Goal: Navigation & Orientation: Understand site structure

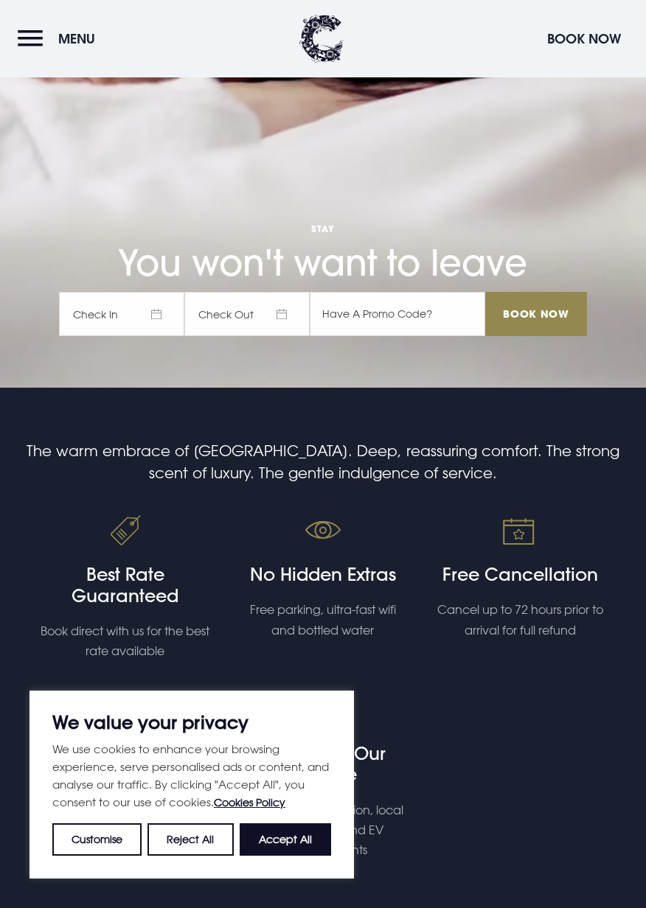
scroll to position [525, 0]
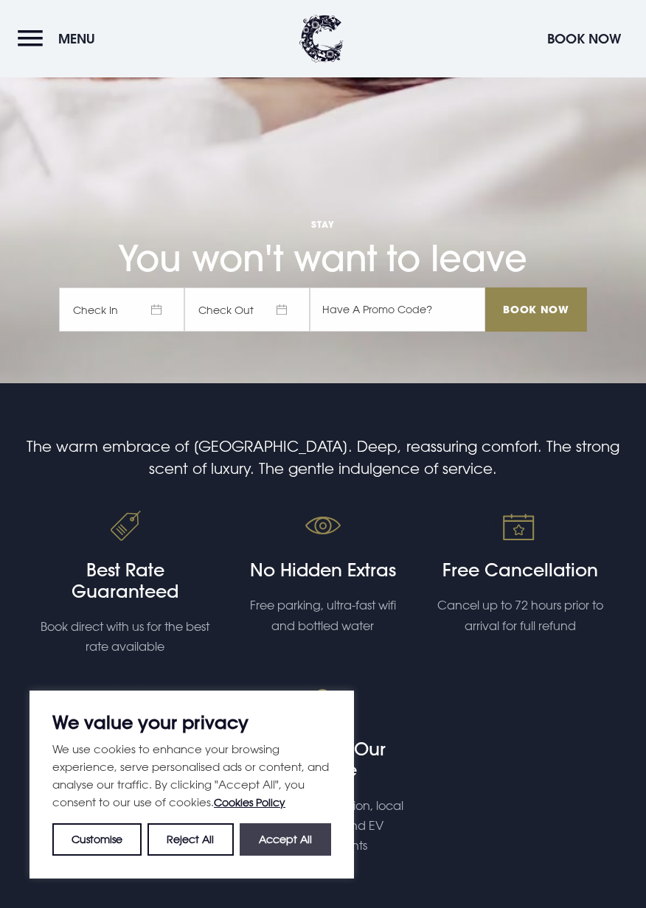
click at [309, 842] on button "Accept All" at bounding box center [285, 839] width 91 height 32
checkbox input "true"
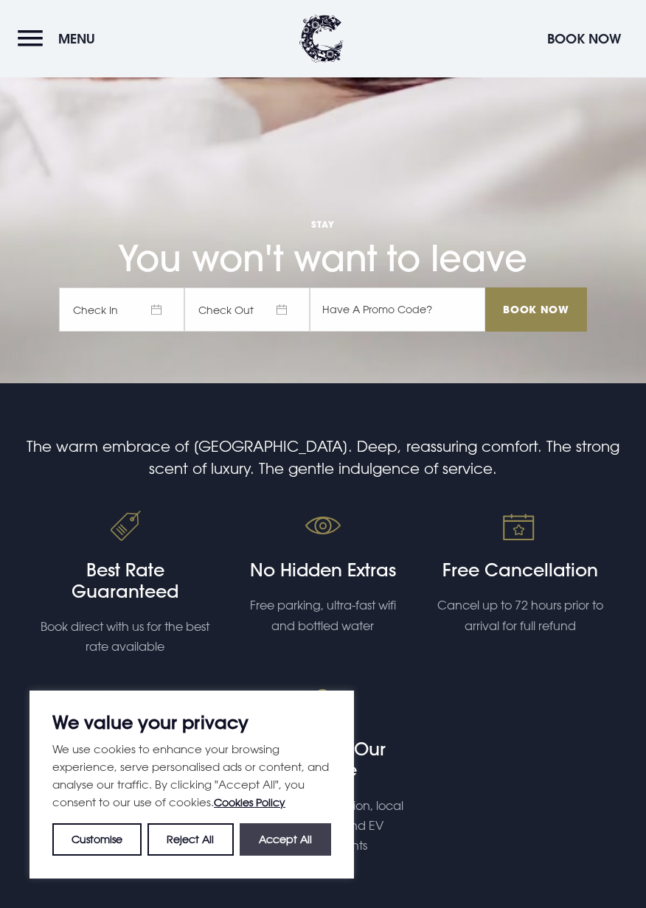
checkbox input "true"
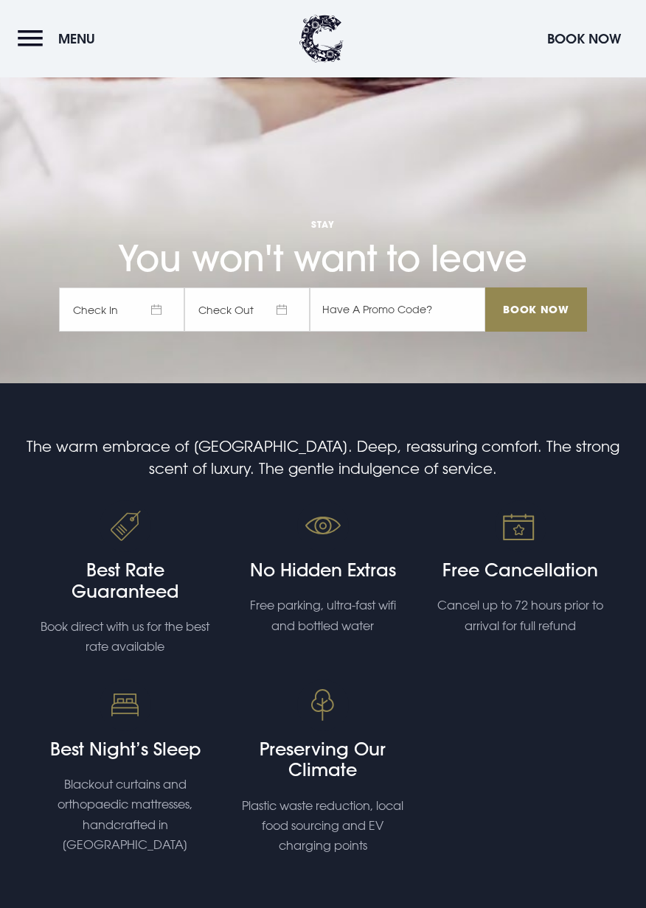
scroll to position [0, 0]
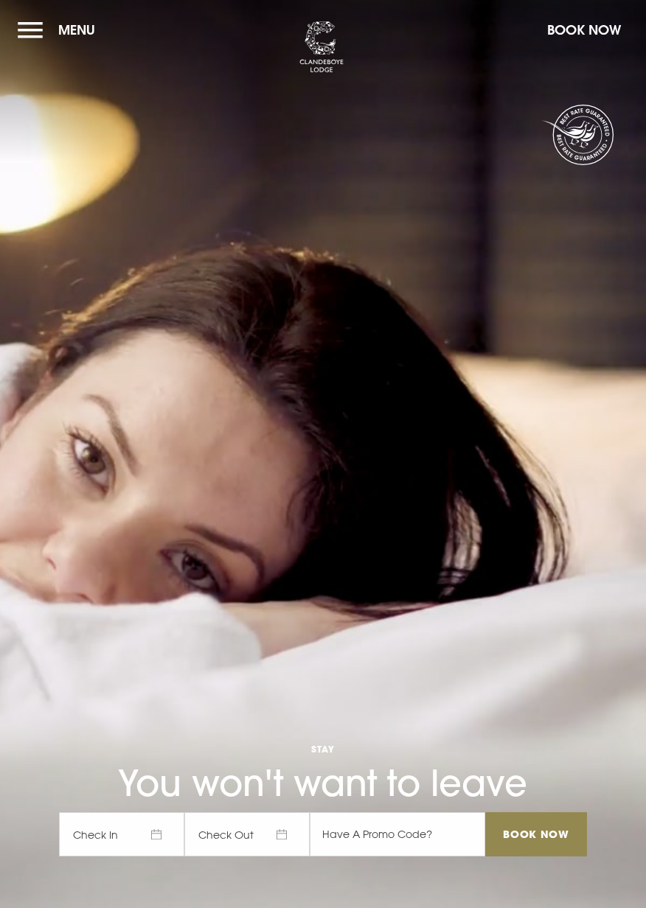
click at [41, 22] on button "Menu" at bounding box center [60, 30] width 85 height 32
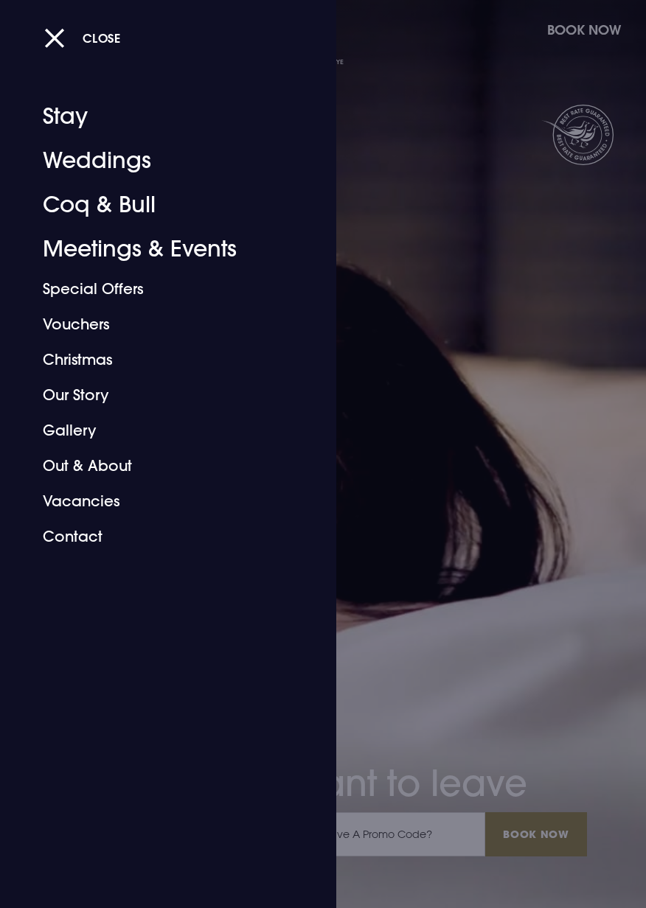
click at [83, 115] on link "Stay" at bounding box center [159, 116] width 233 height 44
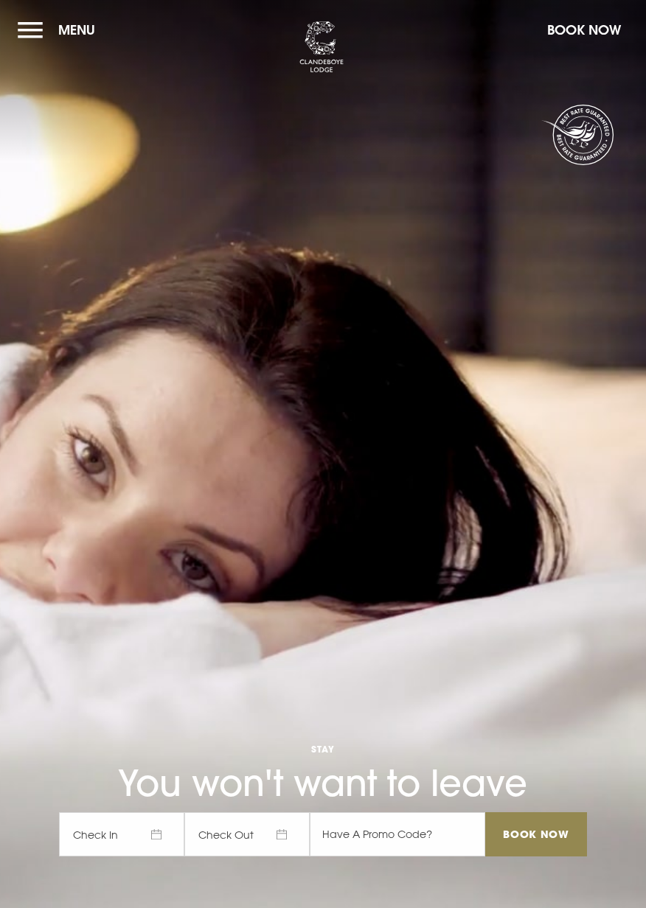
click at [30, 38] on button "Menu" at bounding box center [60, 30] width 85 height 32
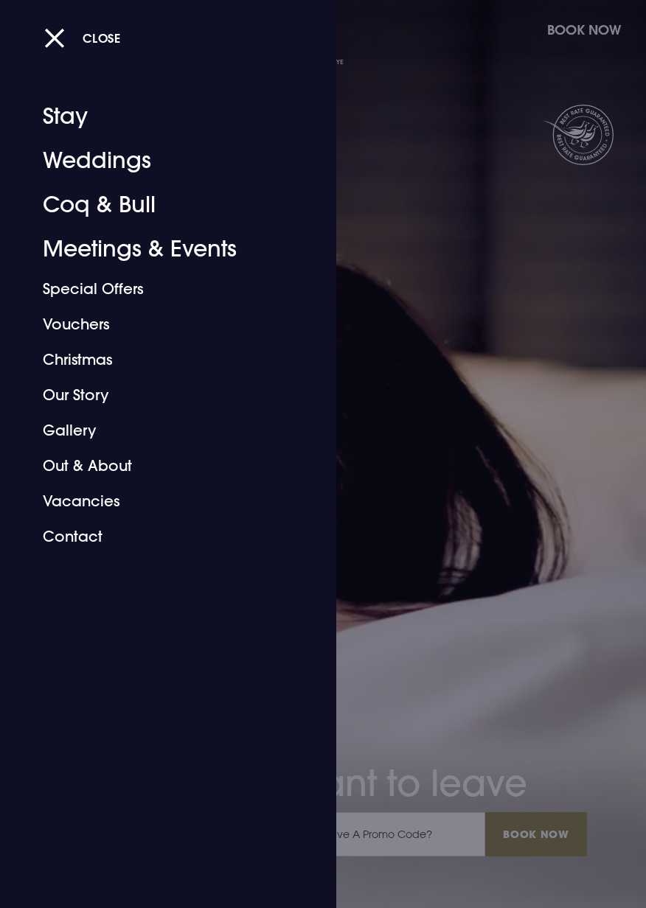
click at [124, 291] on link "Special Offers" at bounding box center [159, 288] width 233 height 35
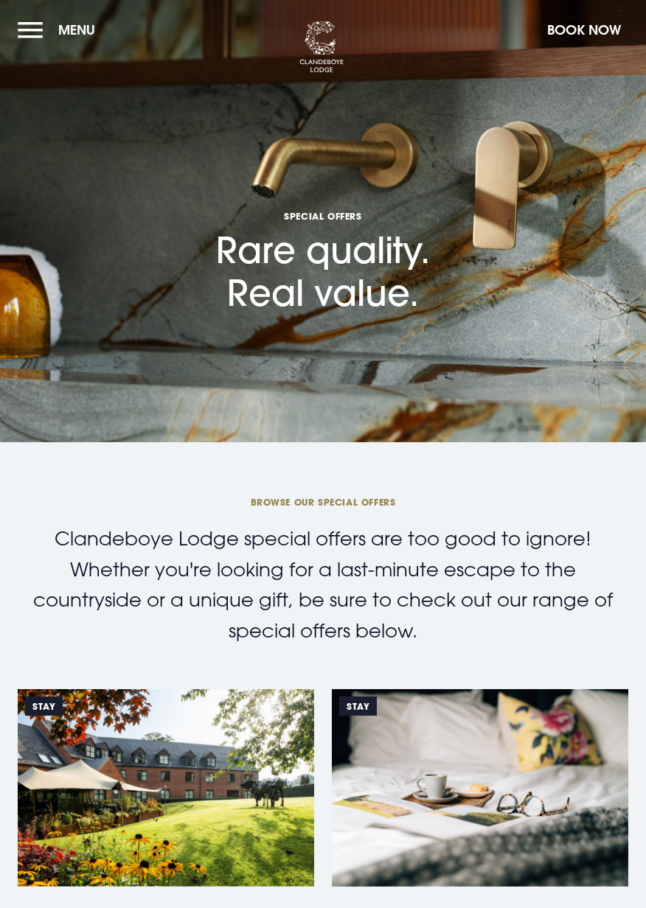
click at [44, 33] on button "Menu" at bounding box center [60, 30] width 85 height 32
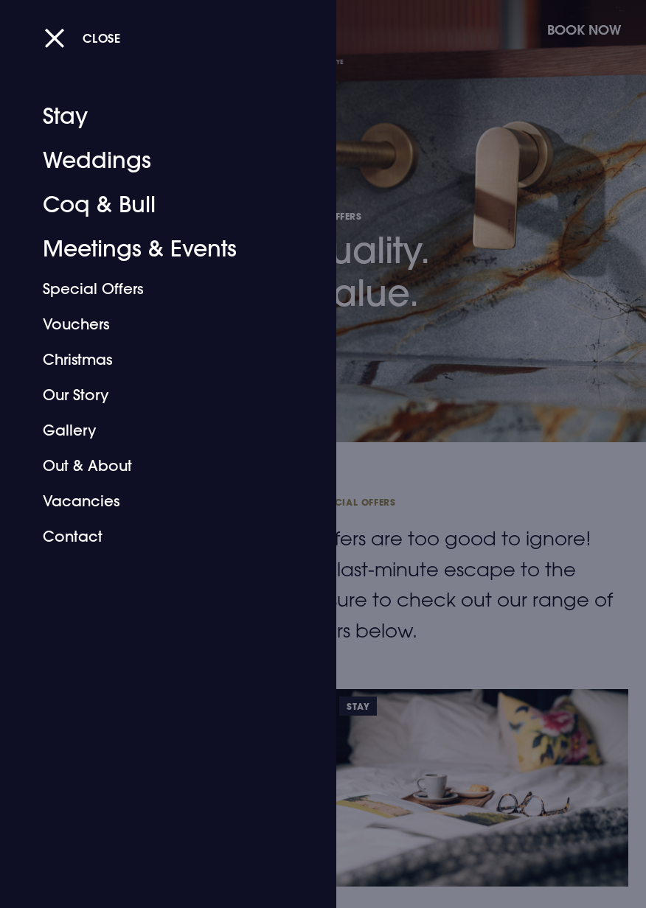
click at [92, 433] on link "Gallery" at bounding box center [159, 430] width 233 height 35
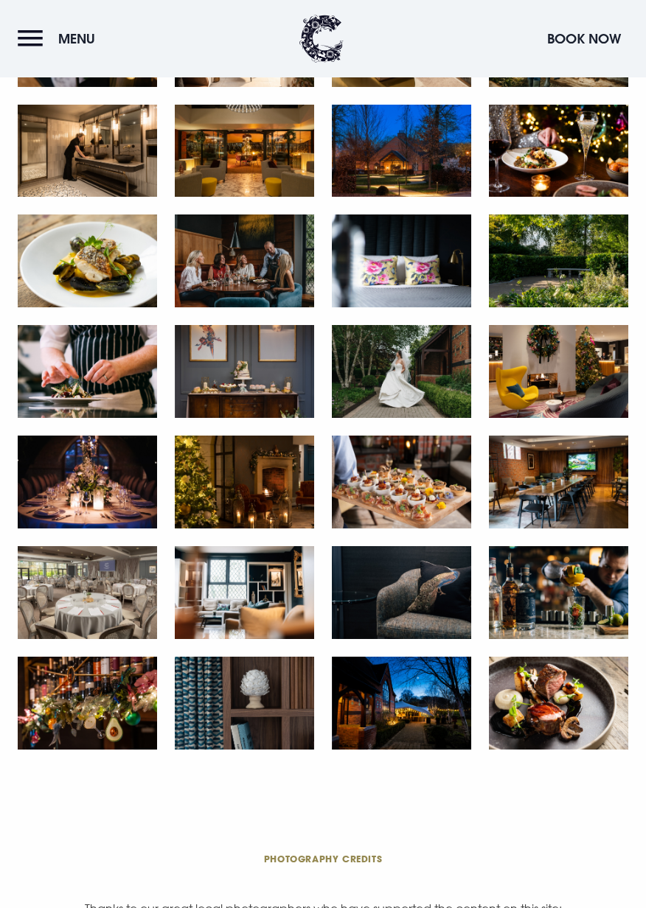
scroll to position [1443, 0]
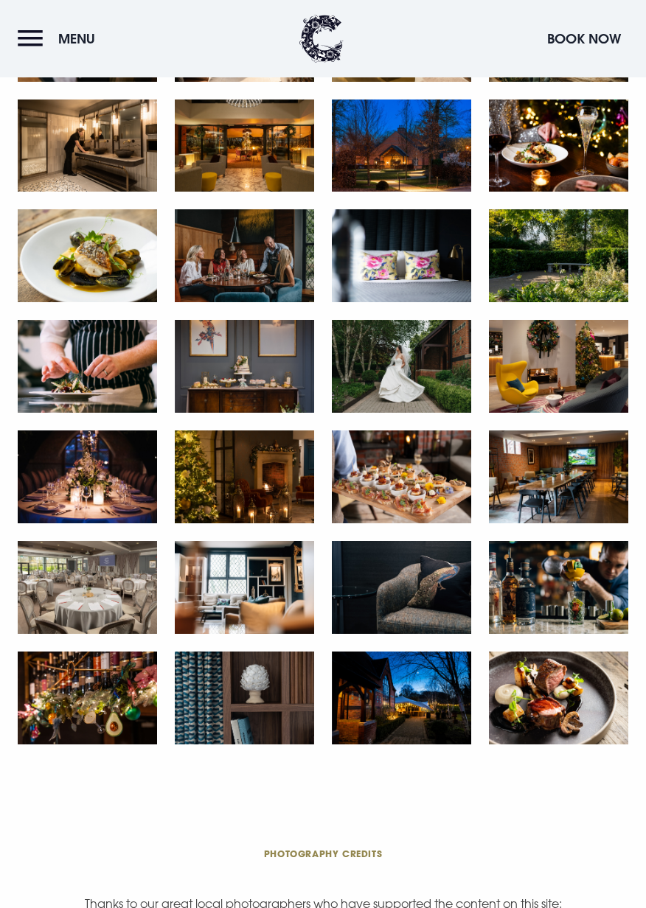
click at [439, 498] on img at bounding box center [401, 477] width 139 height 93
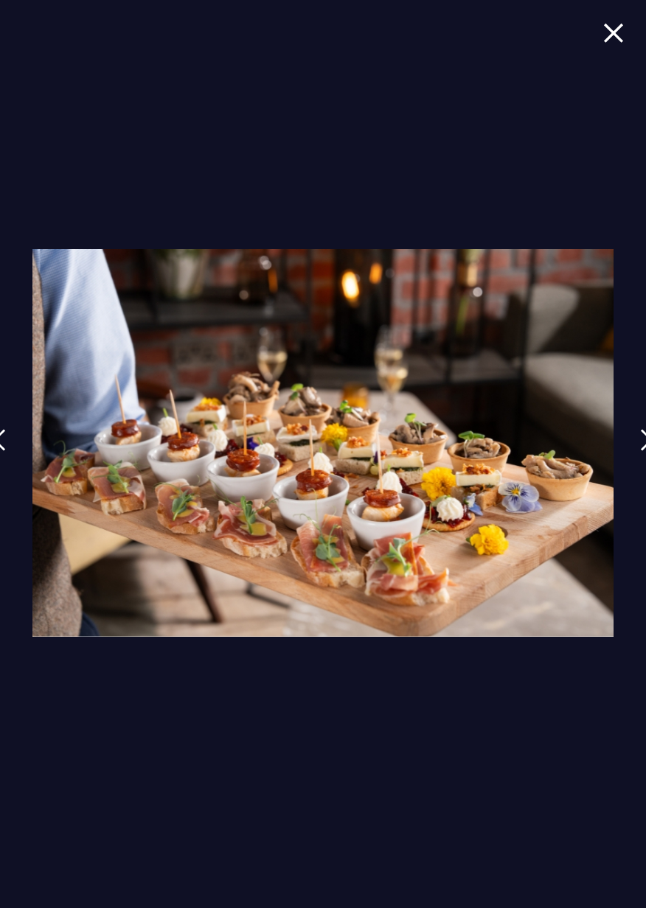
click at [616, 40] on img at bounding box center [613, 33] width 21 height 20
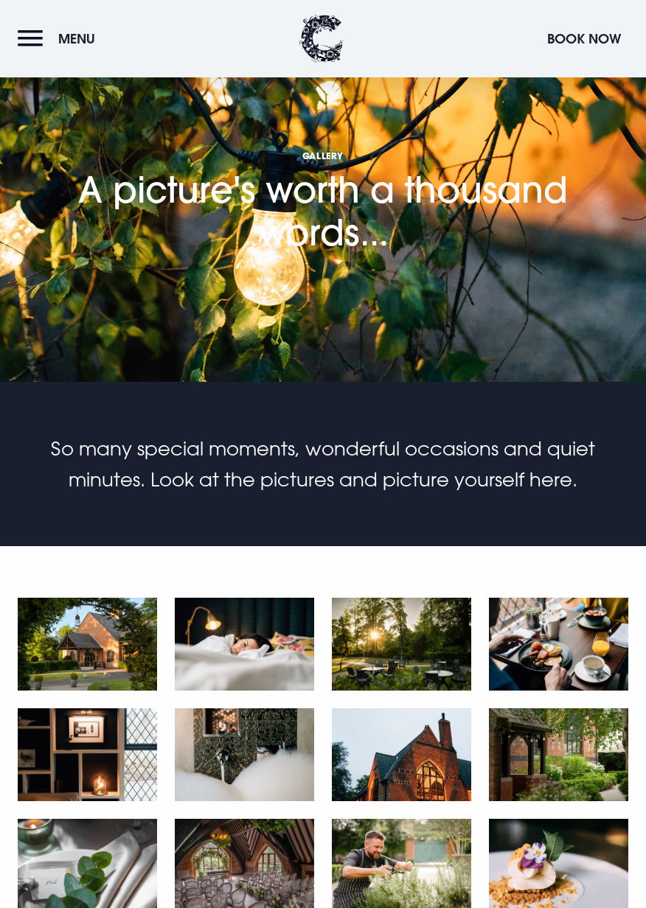
scroll to position [0, 0]
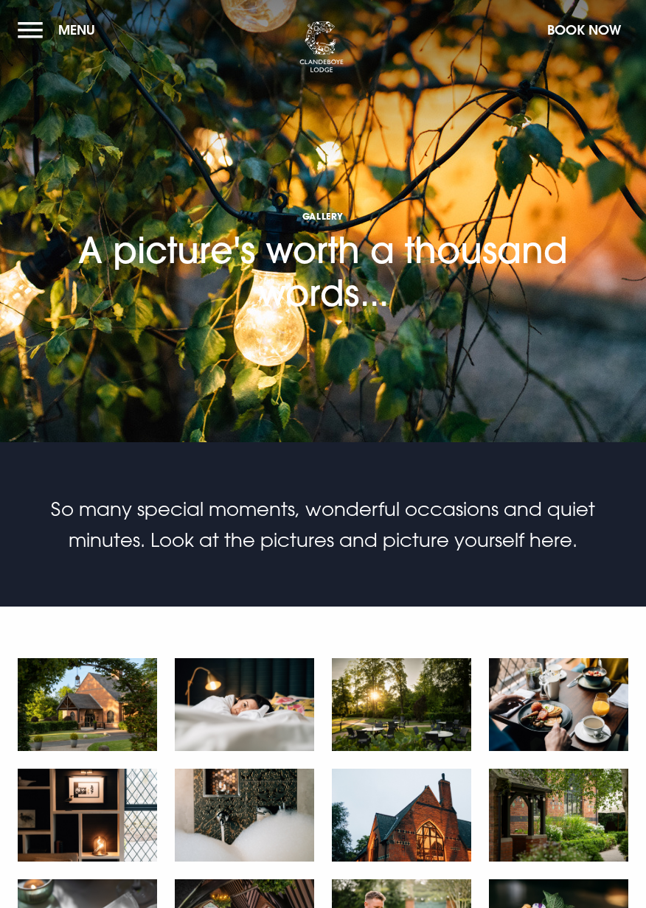
click at [31, 34] on button "Menu" at bounding box center [60, 30] width 85 height 32
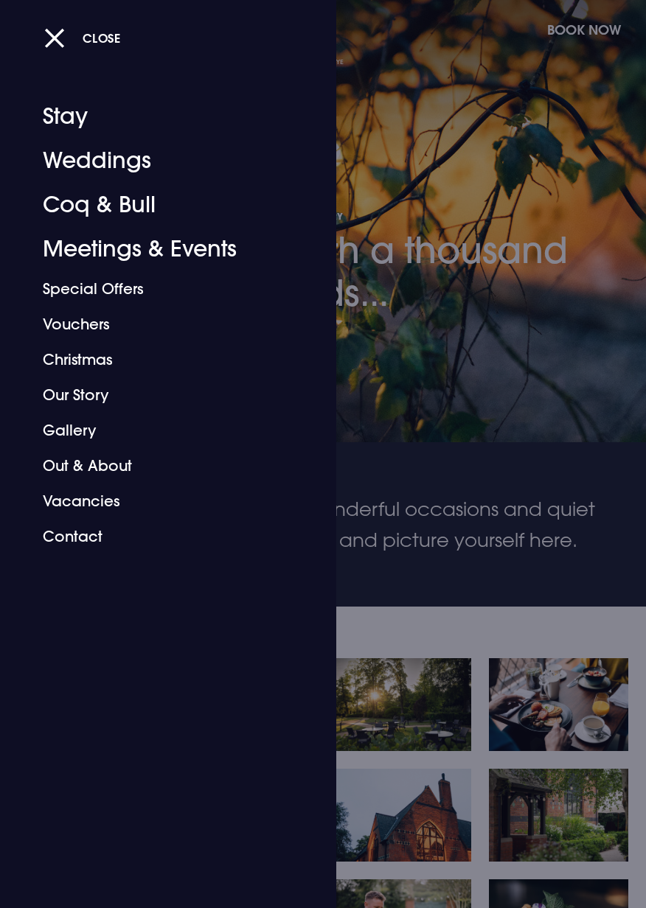
click at [122, 164] on link "Weddings" at bounding box center [159, 161] width 233 height 44
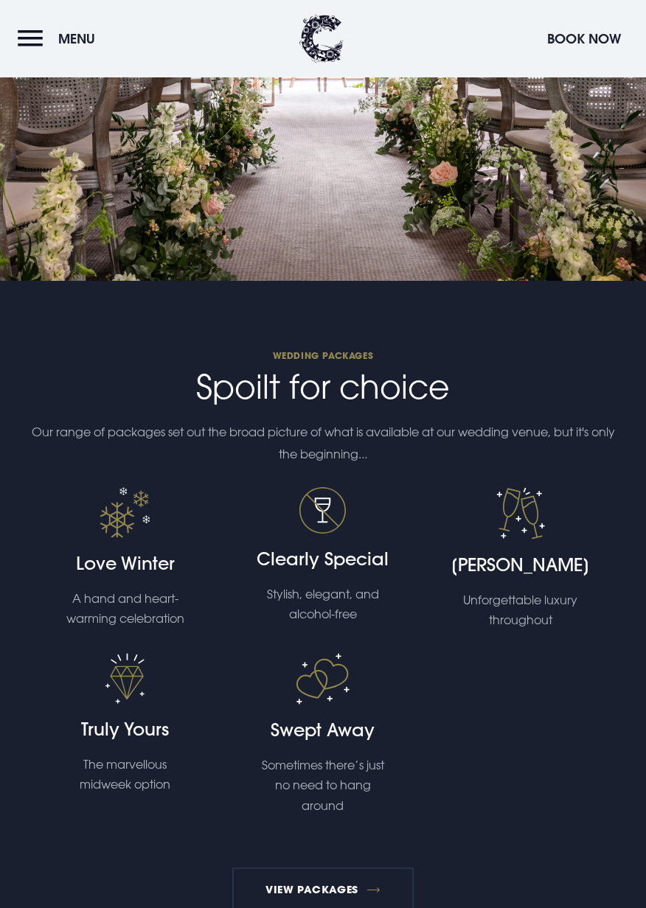
scroll to position [3037, 0]
